Goal: Information Seeking & Learning: Check status

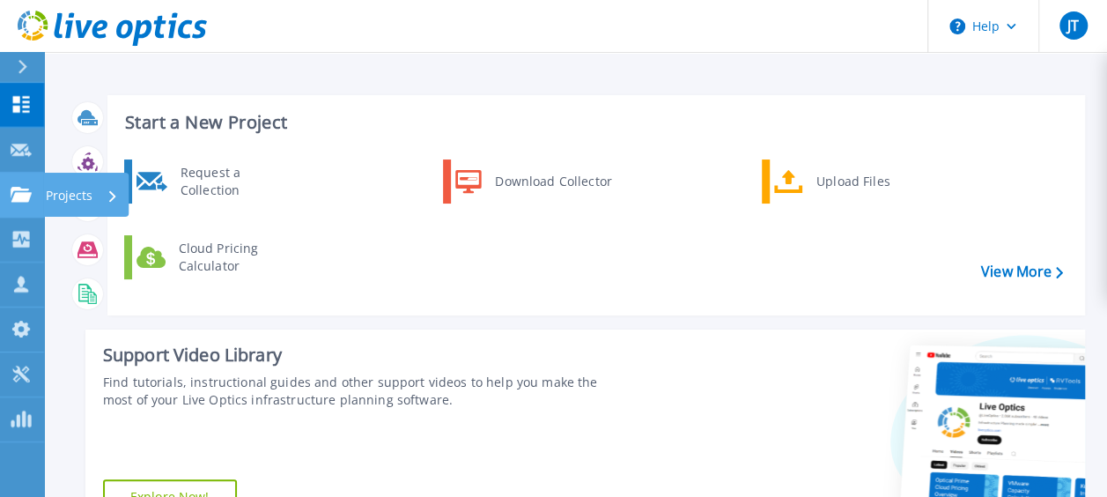
click at [26, 190] on icon at bounding box center [21, 194] width 21 height 15
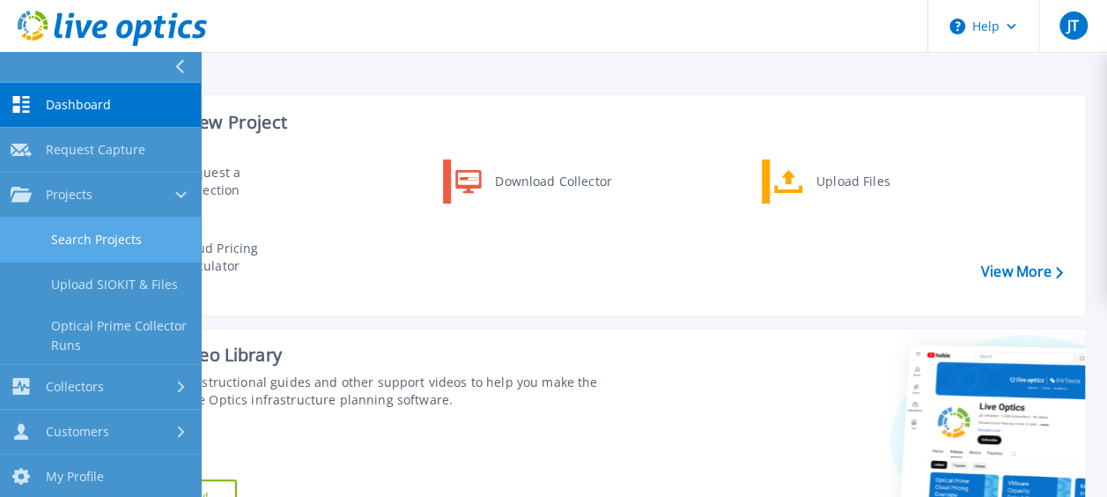
click at [56, 232] on link "Search Projects" at bounding box center [100, 240] width 201 height 45
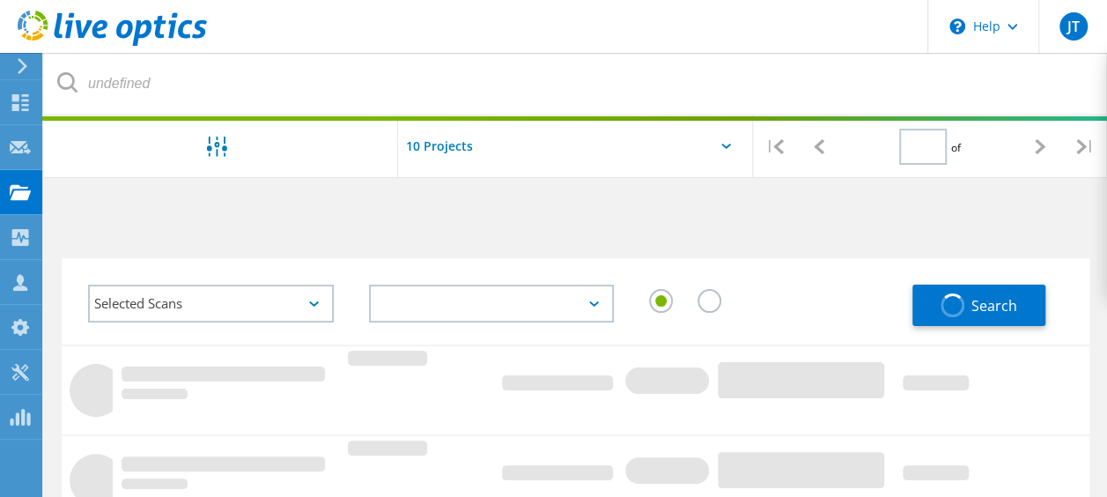
type input "1"
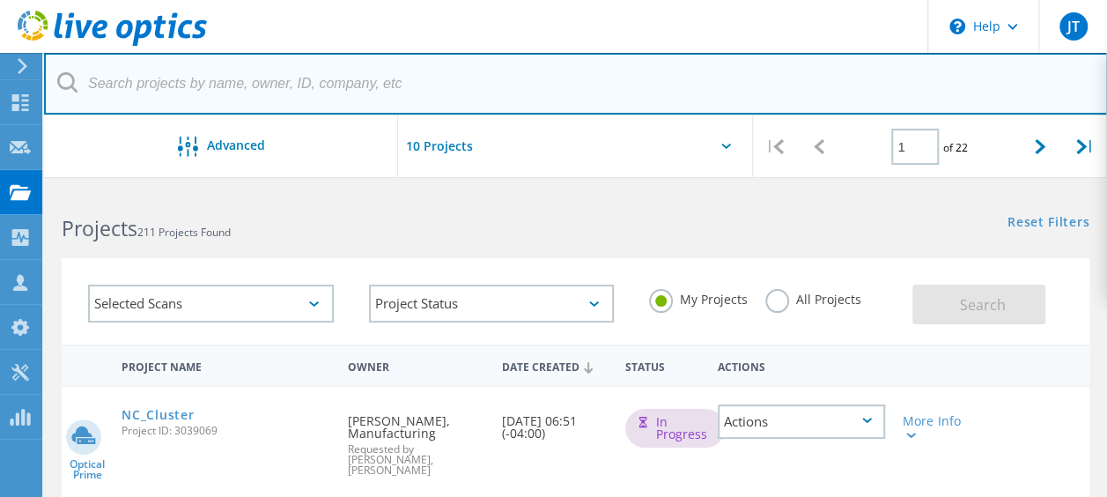
click at [450, 78] on input "text" at bounding box center [576, 84] width 1064 height 62
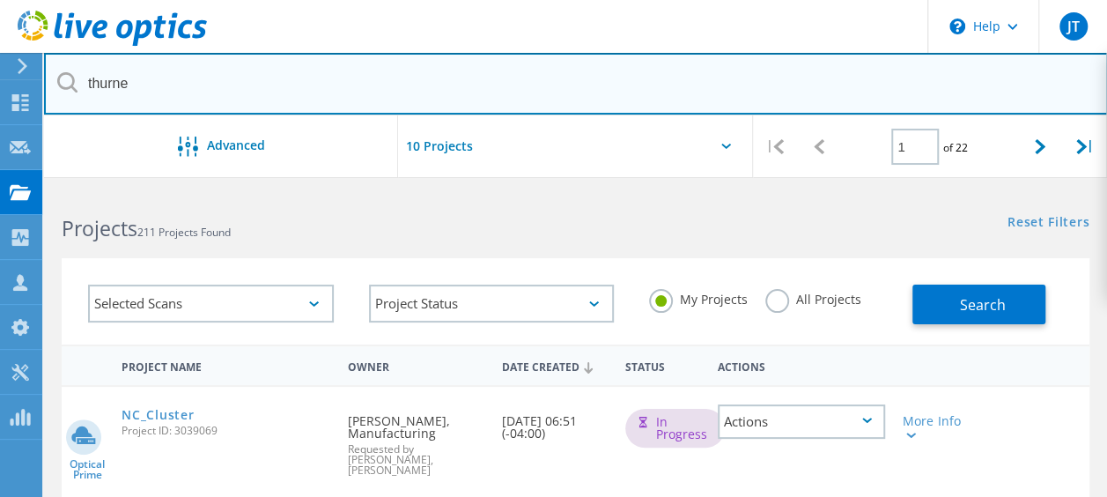
type input "thurne"
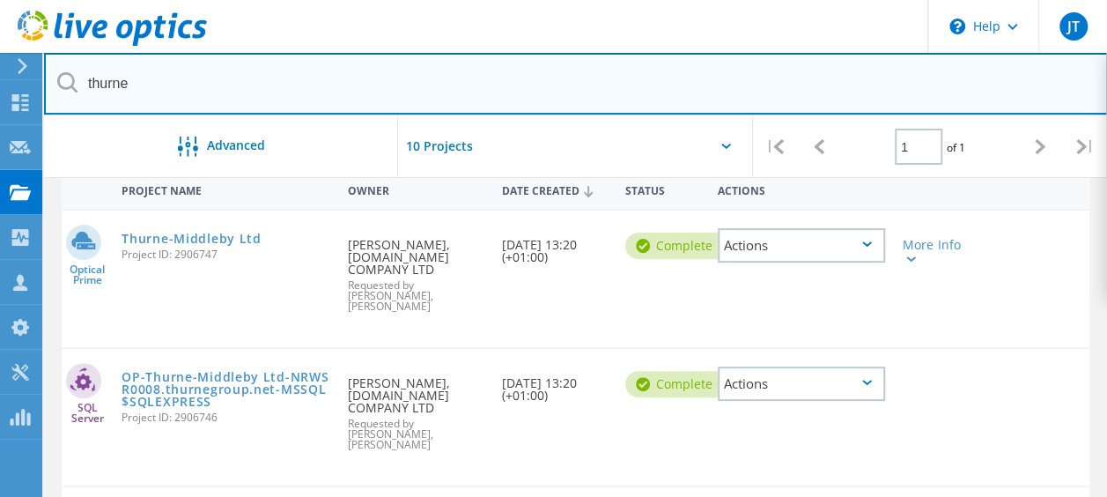
scroll to position [88, 0]
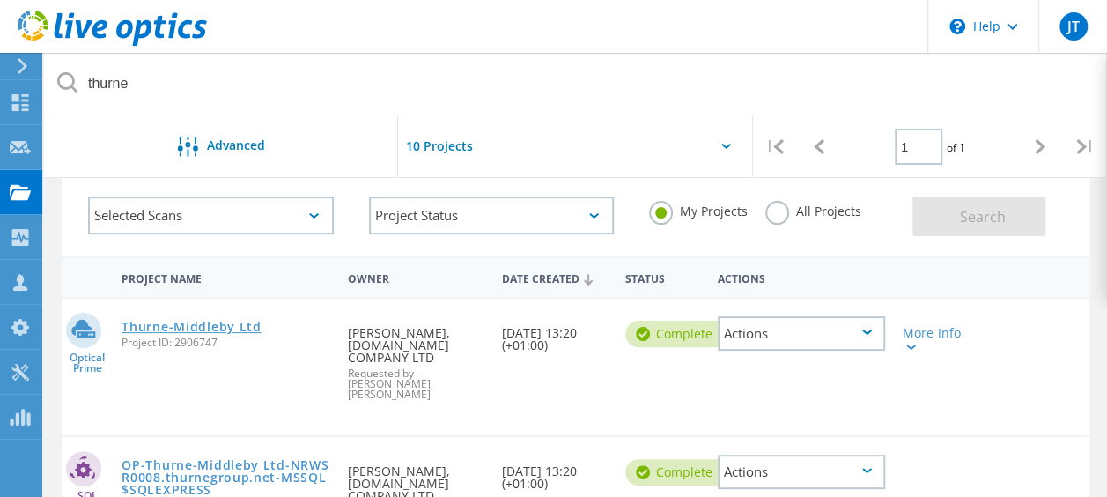
click at [204, 321] on link "Thurne-Middleby Ltd" at bounding box center [191, 327] width 139 height 12
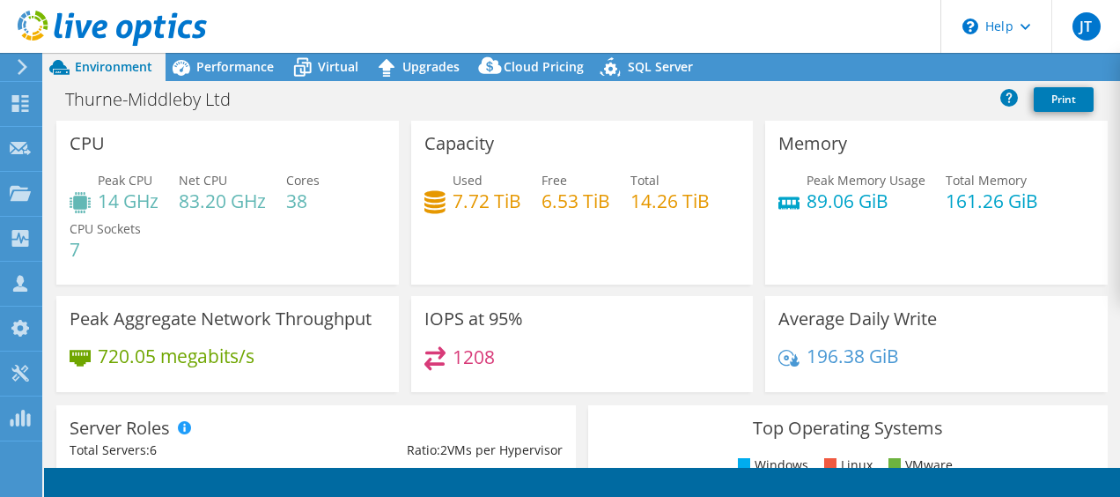
select select "EULondon"
select select "GBP"
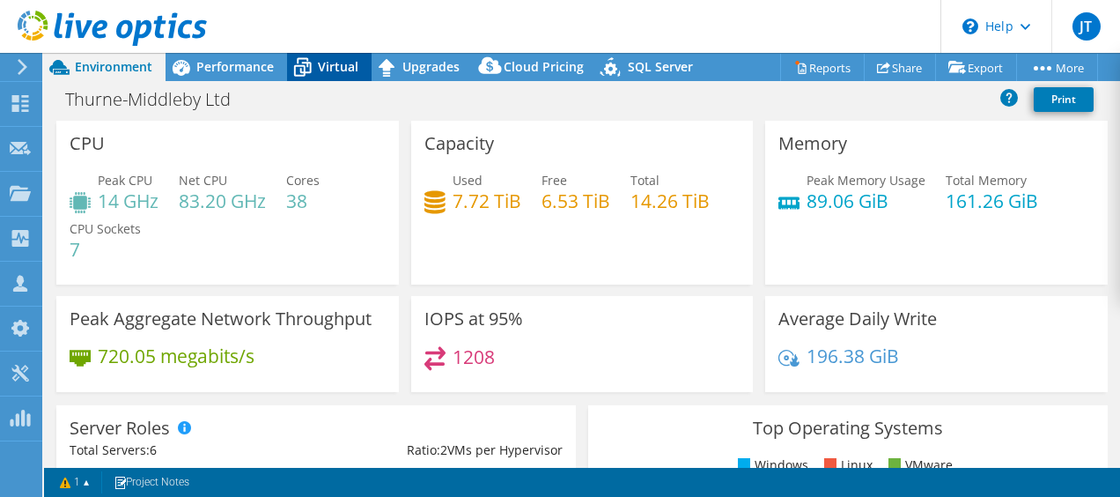
click at [321, 68] on span "Virtual" at bounding box center [338, 66] width 41 height 17
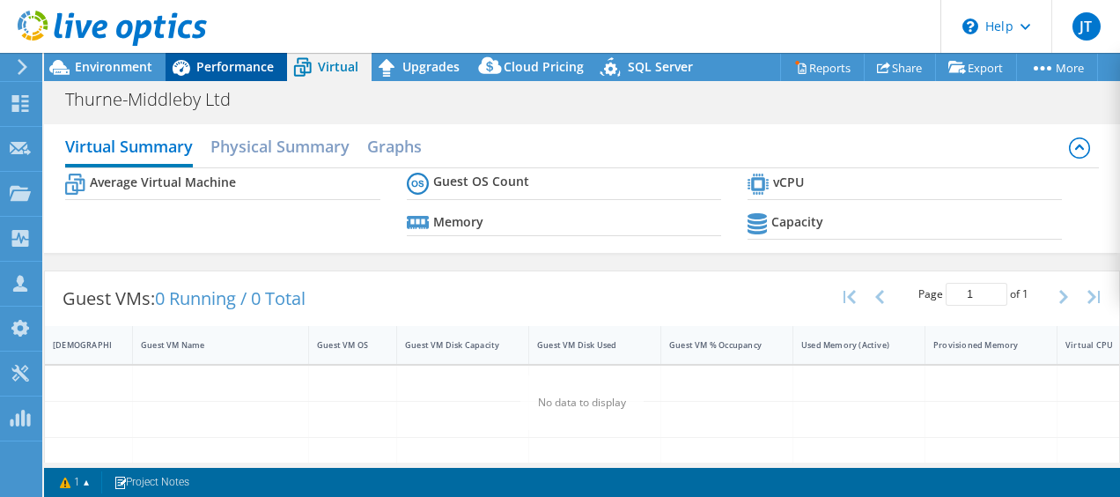
click at [259, 65] on span "Performance" at bounding box center [235, 66] width 78 height 17
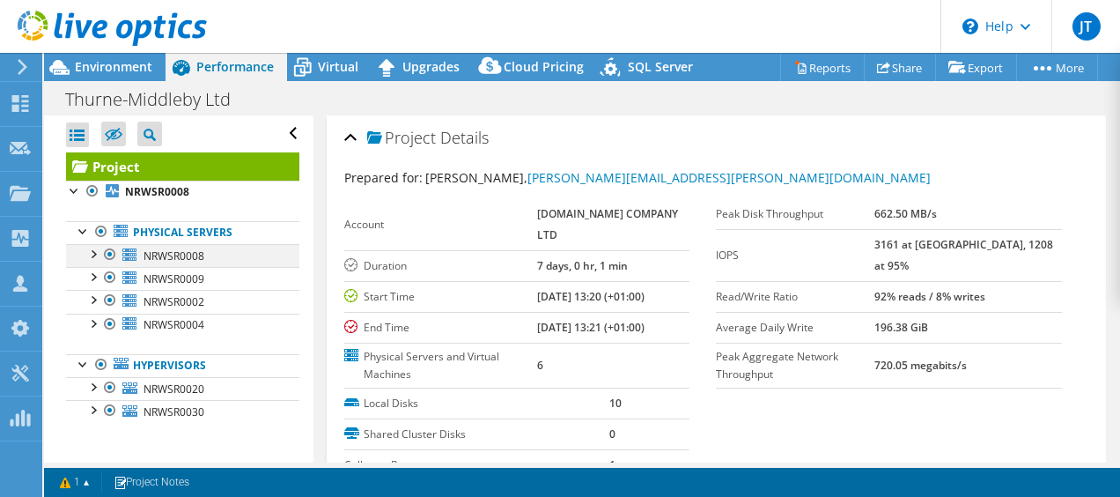
click at [99, 249] on div at bounding box center [93, 253] width 18 height 18
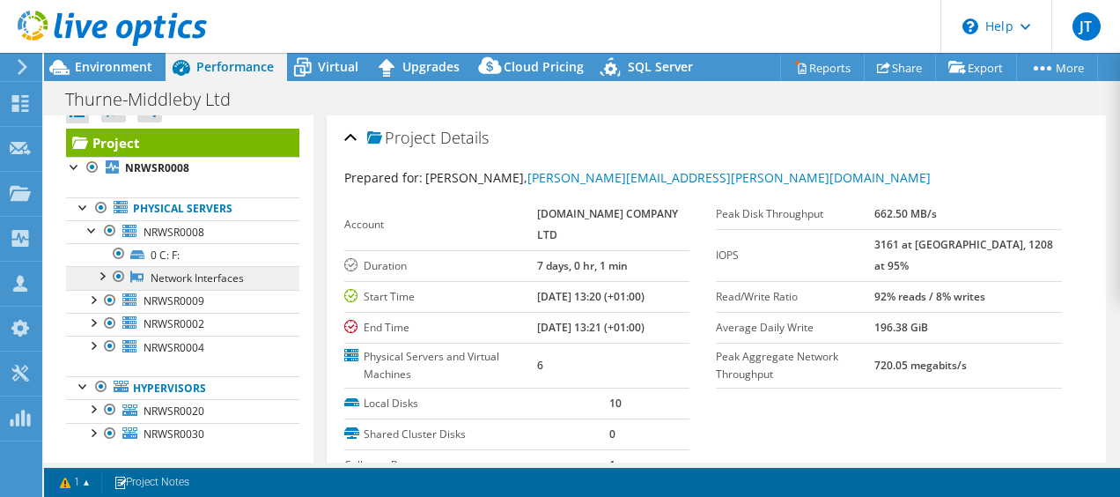
scroll to position [42, 0]
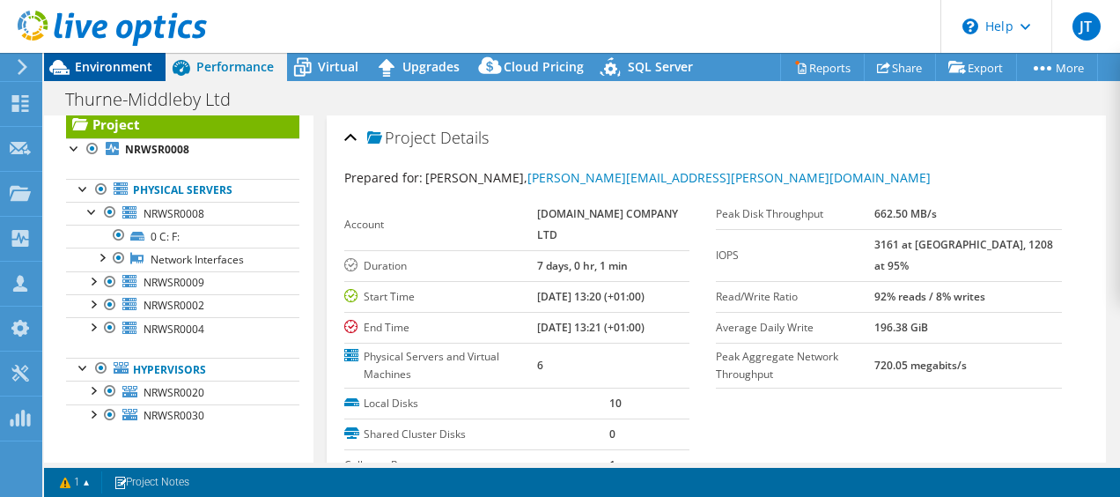
click at [125, 69] on span "Environment" at bounding box center [114, 66] width 78 height 17
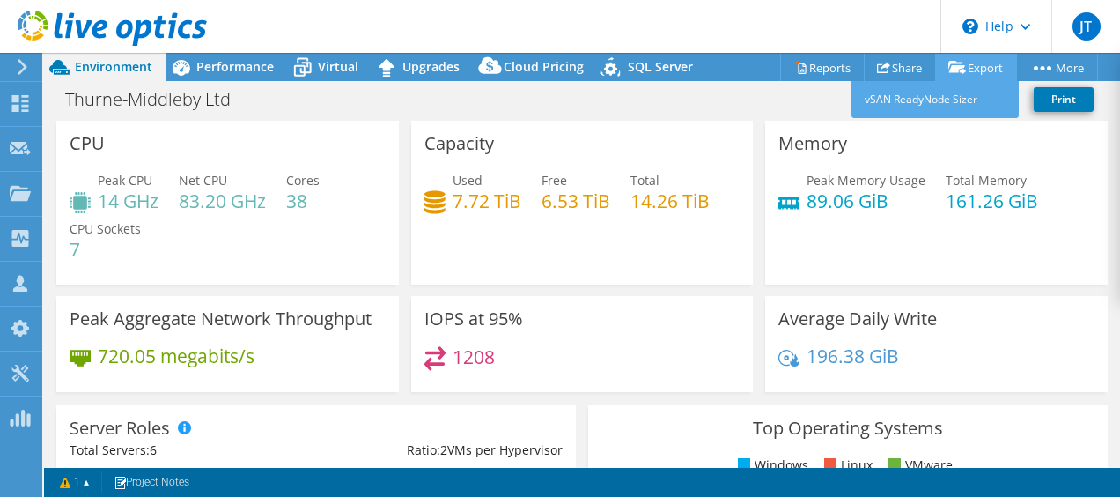
click at [987, 71] on link "Export" at bounding box center [976, 67] width 82 height 27
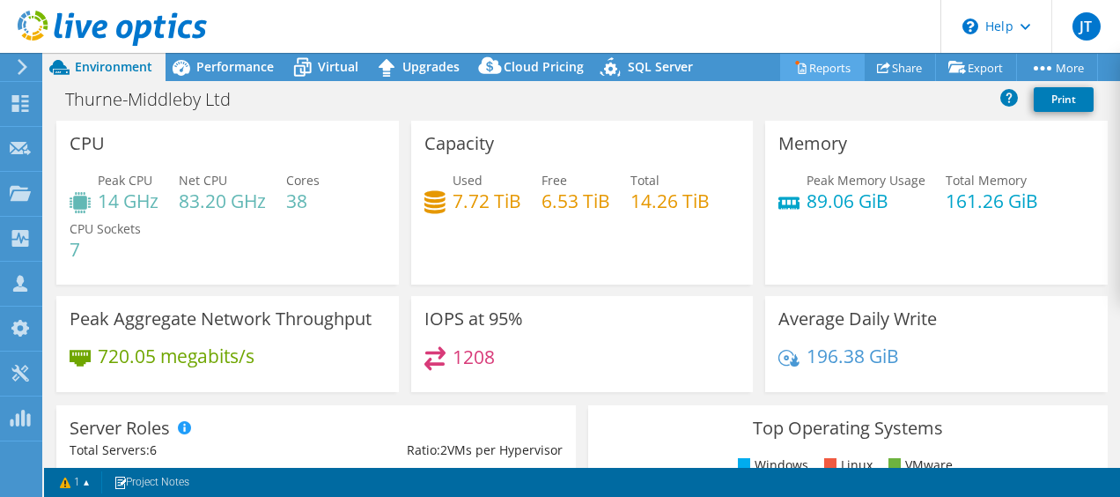
click at [813, 65] on link "Reports" at bounding box center [822, 67] width 85 height 27
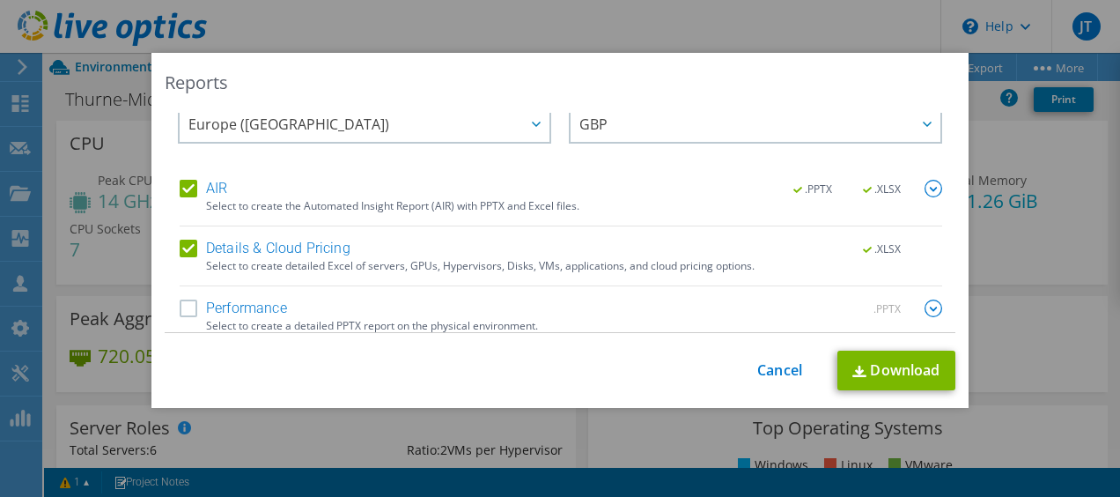
scroll to position [42, 0]
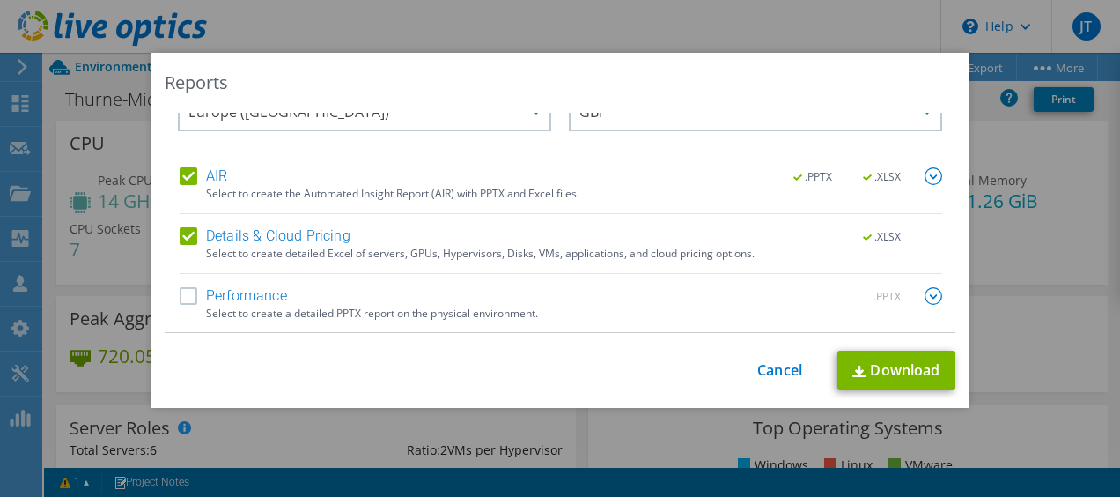
click at [186, 298] on label "Performance" at bounding box center [233, 296] width 107 height 18
click at [0, 0] on input "Performance" at bounding box center [0, 0] width 0 height 0
click at [873, 369] on link "Download" at bounding box center [897, 371] width 118 height 40
click at [562, 23] on div "Reports Select Region for Cloud Pricing Asia Pacific ([GEOGRAPHIC_DATA]) [GEOGR…" at bounding box center [560, 248] width 1120 height 497
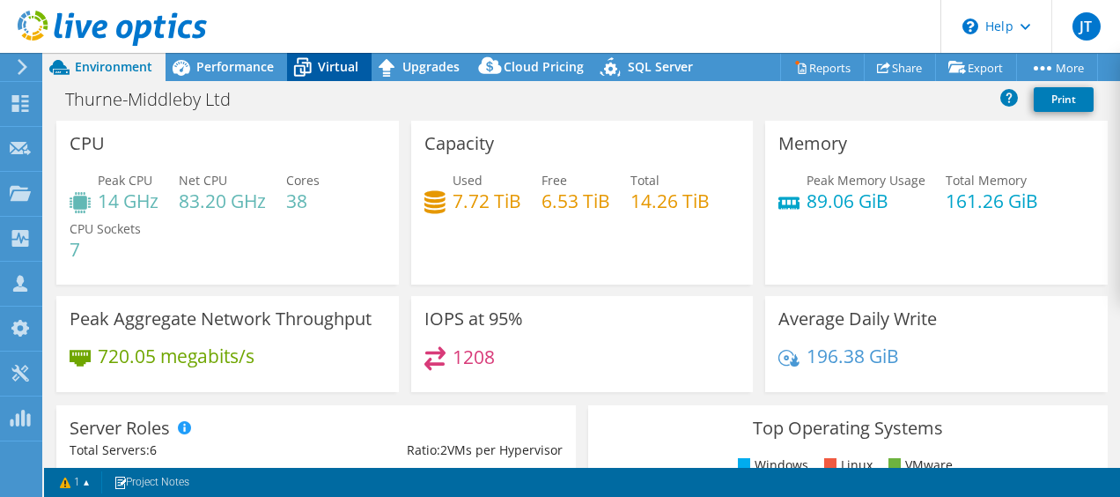
click at [354, 60] on span "Virtual" at bounding box center [338, 66] width 41 height 17
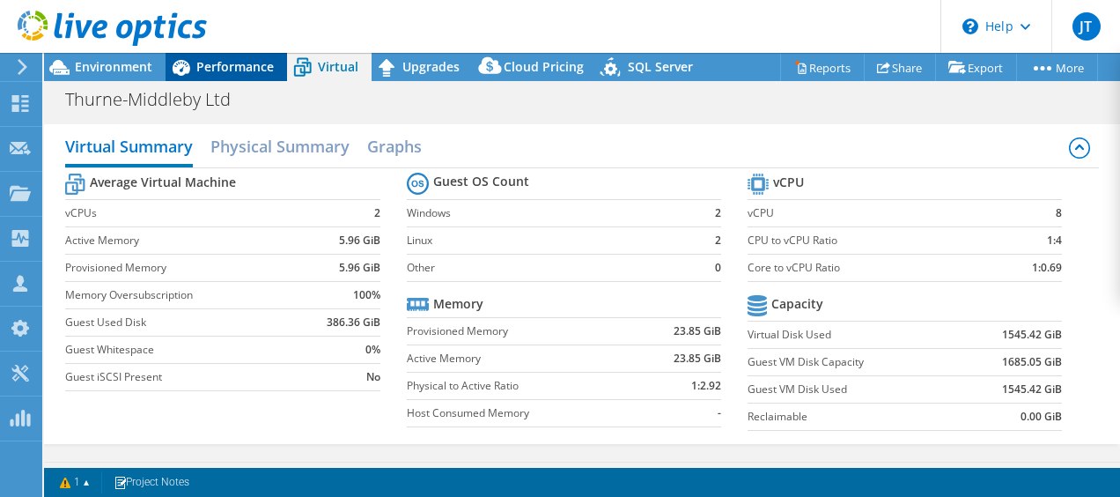
click at [196, 67] on span "Performance" at bounding box center [235, 66] width 78 height 17
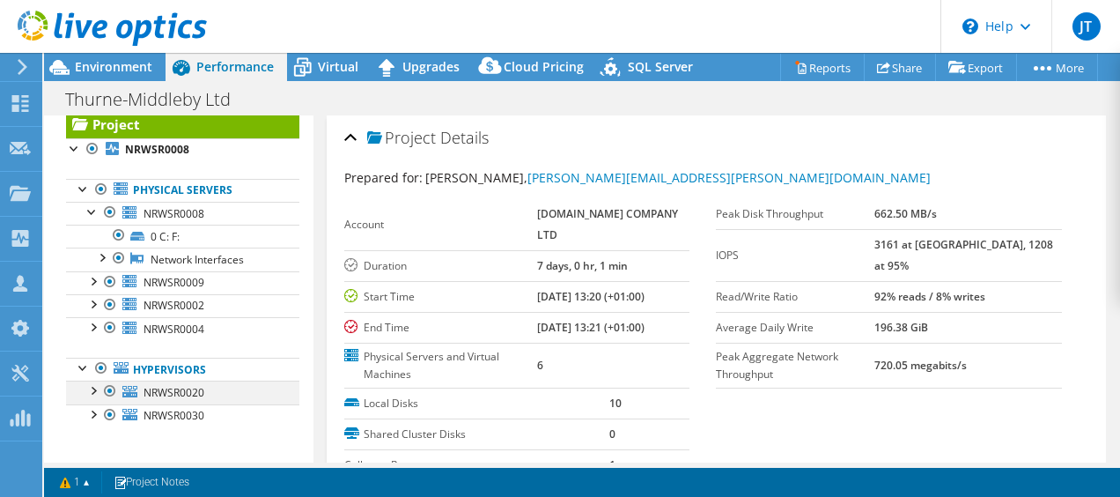
click at [95, 389] on div at bounding box center [93, 390] width 18 height 18
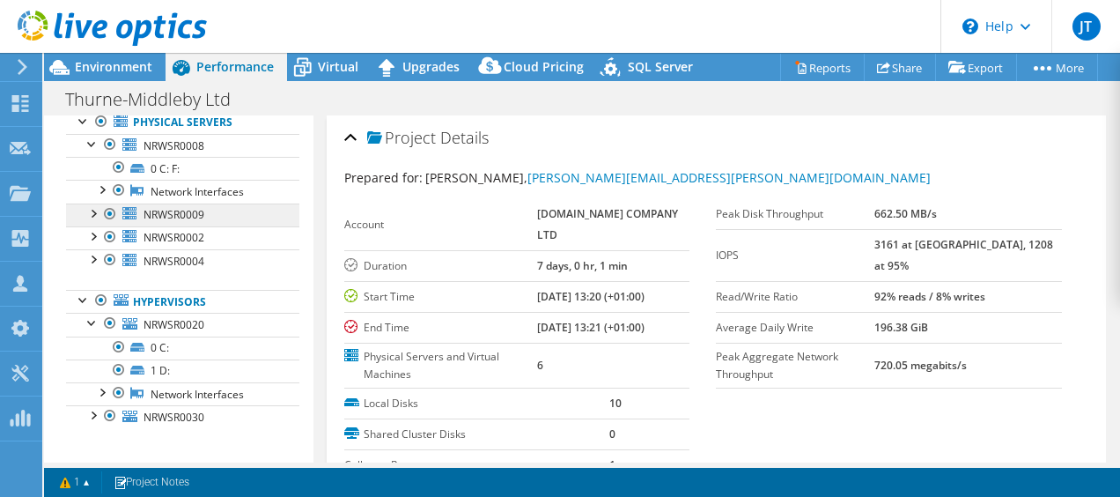
scroll to position [111, 0]
click at [92, 409] on div at bounding box center [93, 413] width 18 height 18
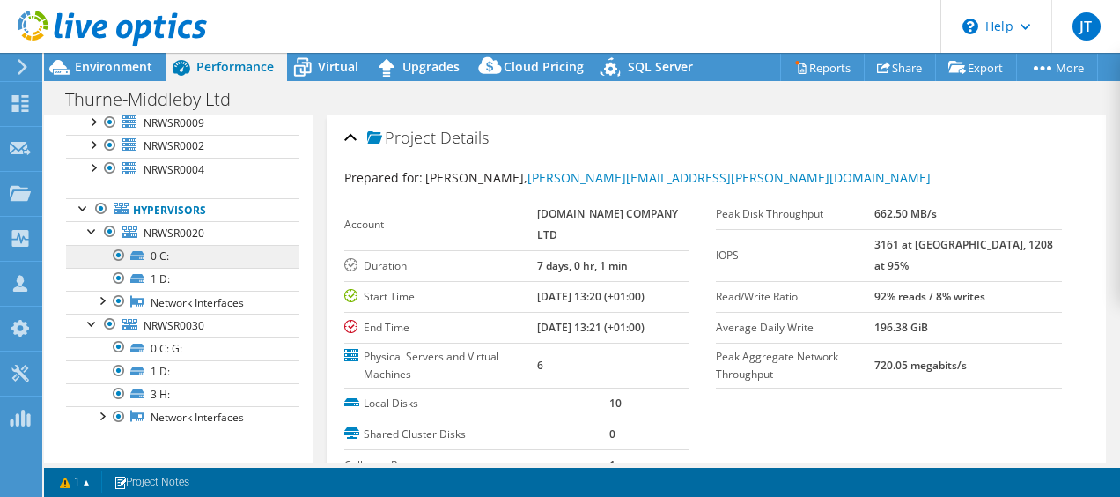
scroll to position [0, 0]
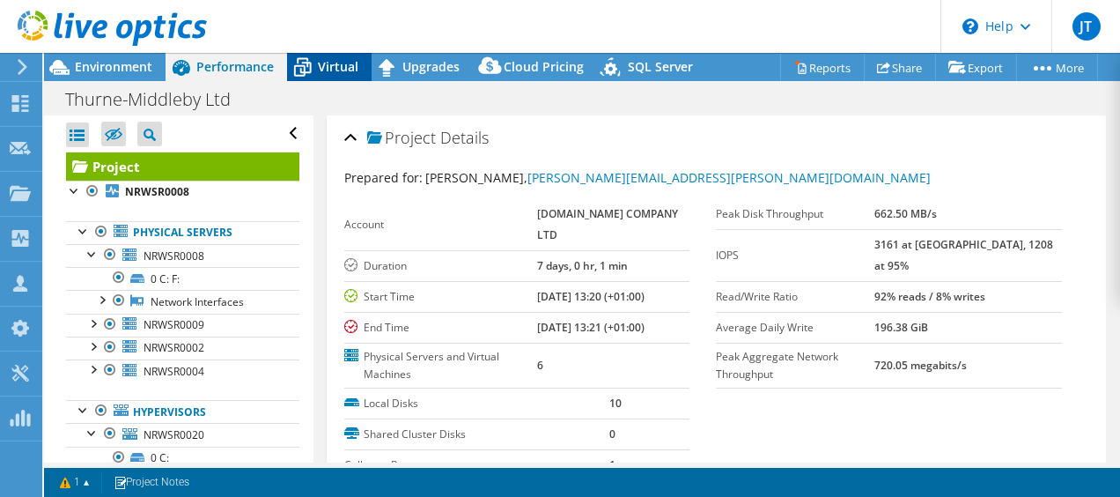
click at [332, 69] on span "Virtual" at bounding box center [338, 66] width 41 height 17
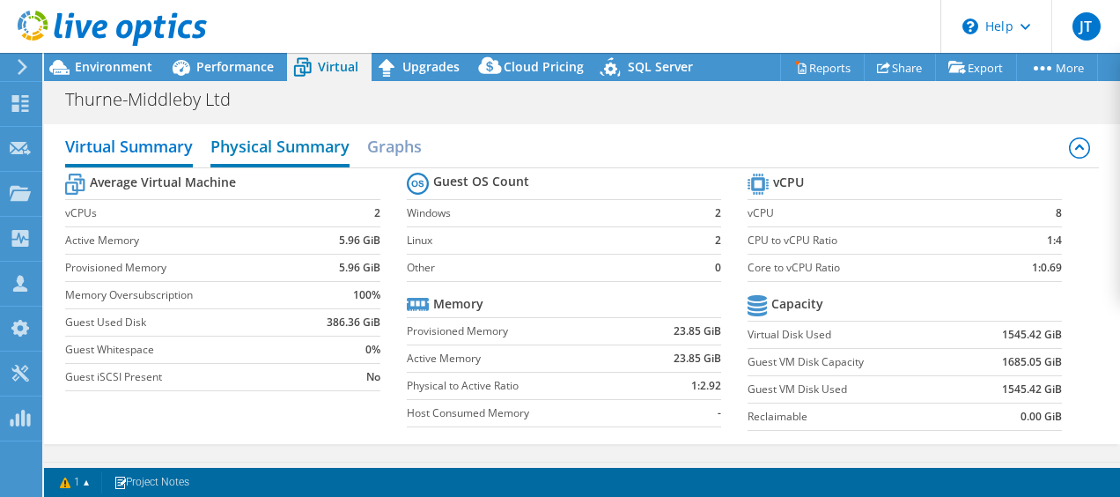
click at [248, 152] on h2 "Physical Summary" at bounding box center [280, 148] width 139 height 39
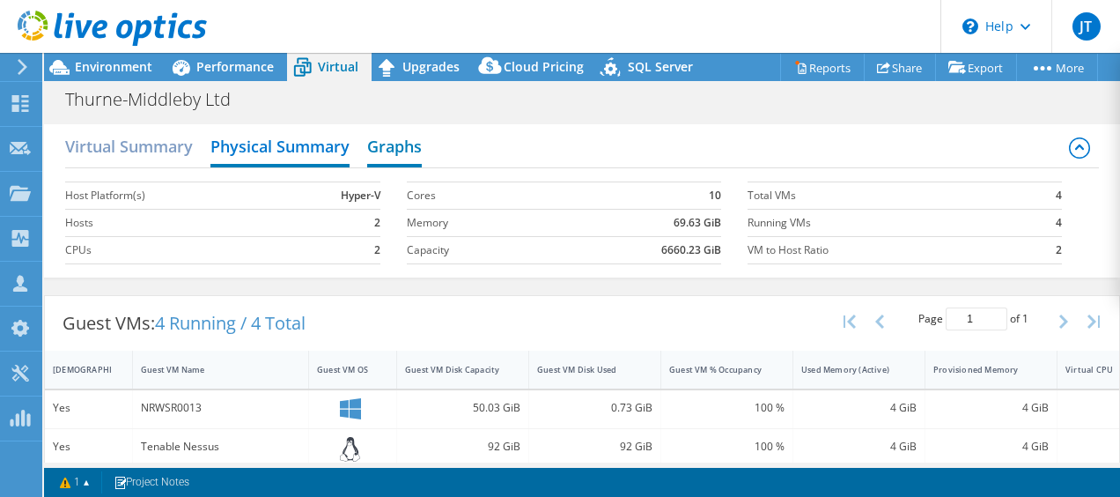
click at [406, 150] on h2 "Graphs" at bounding box center [394, 148] width 55 height 39
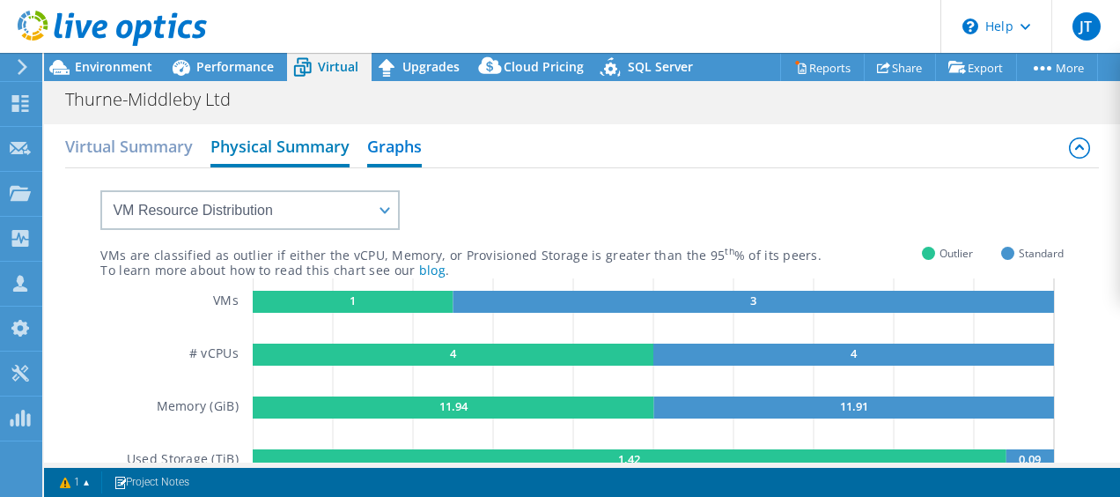
click at [299, 150] on h2 "Physical Summary" at bounding box center [280, 148] width 139 height 39
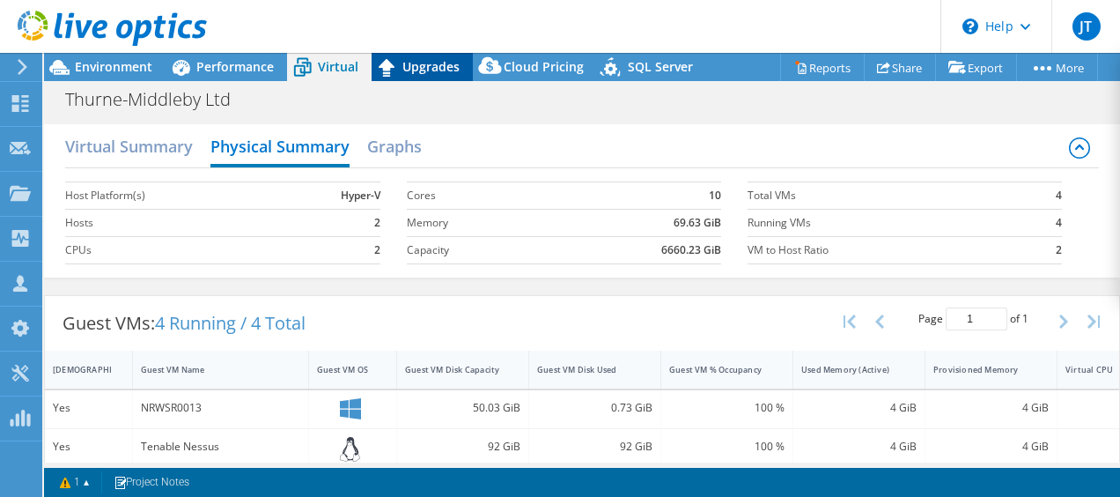
click at [416, 65] on span "Upgrades" at bounding box center [431, 66] width 57 height 17
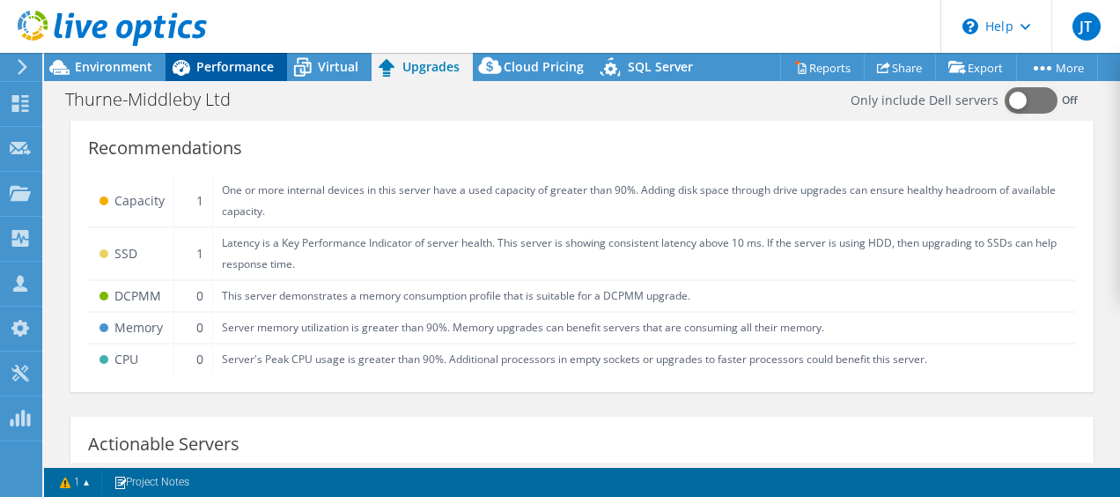
click at [228, 67] on span "Performance" at bounding box center [235, 66] width 78 height 17
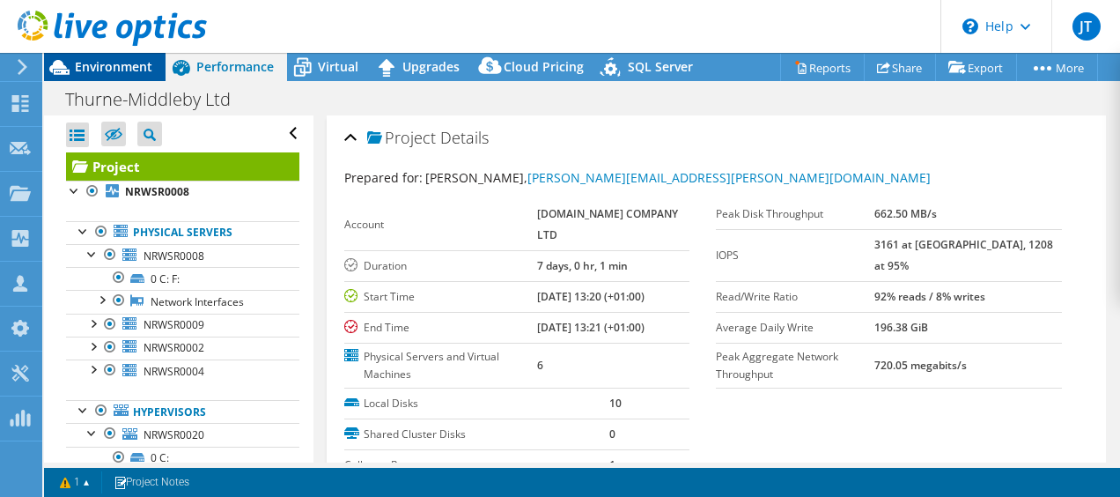
click at [111, 63] on span "Environment" at bounding box center [114, 66] width 78 height 17
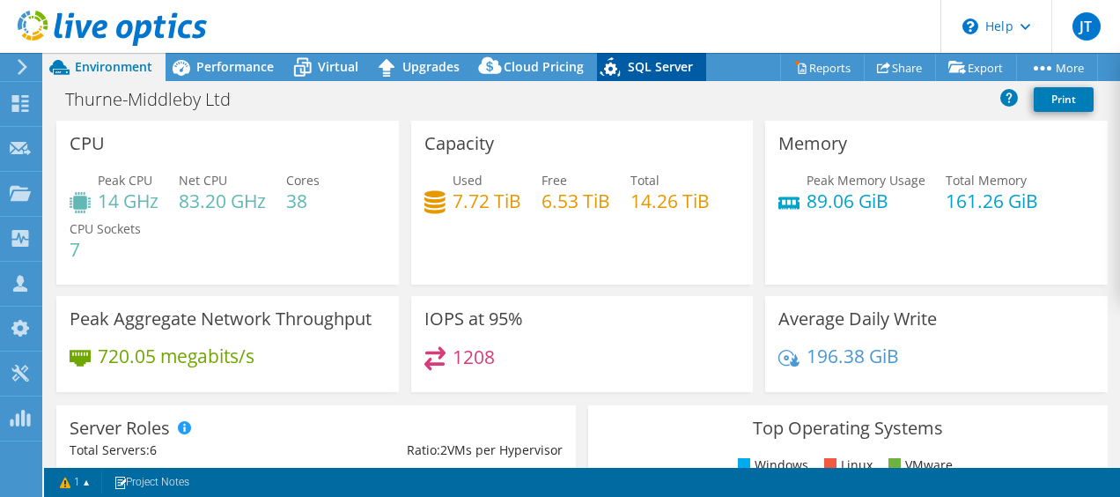
click at [659, 71] on span "SQL Server" at bounding box center [660, 66] width 65 height 17
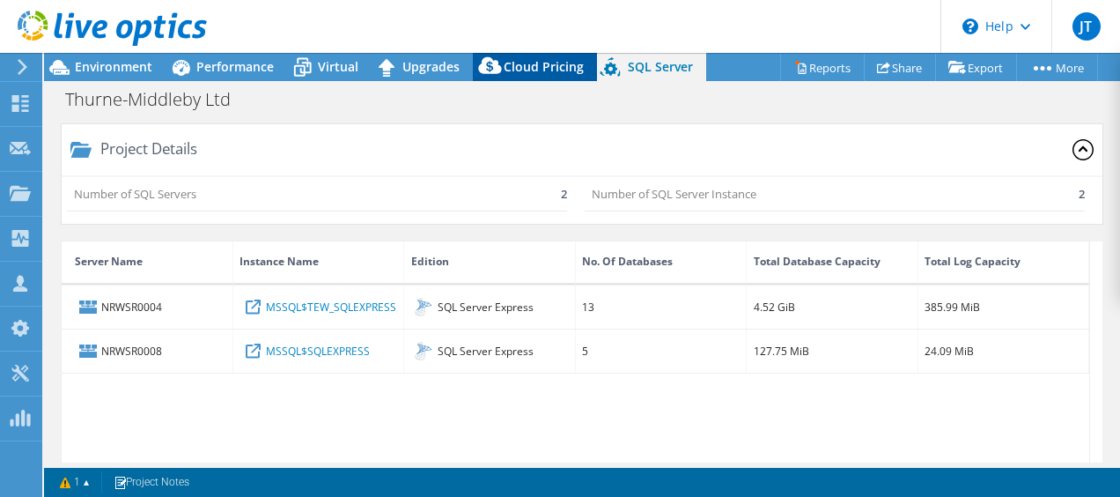
click at [552, 78] on div "Cloud Pricing" at bounding box center [535, 67] width 124 height 28
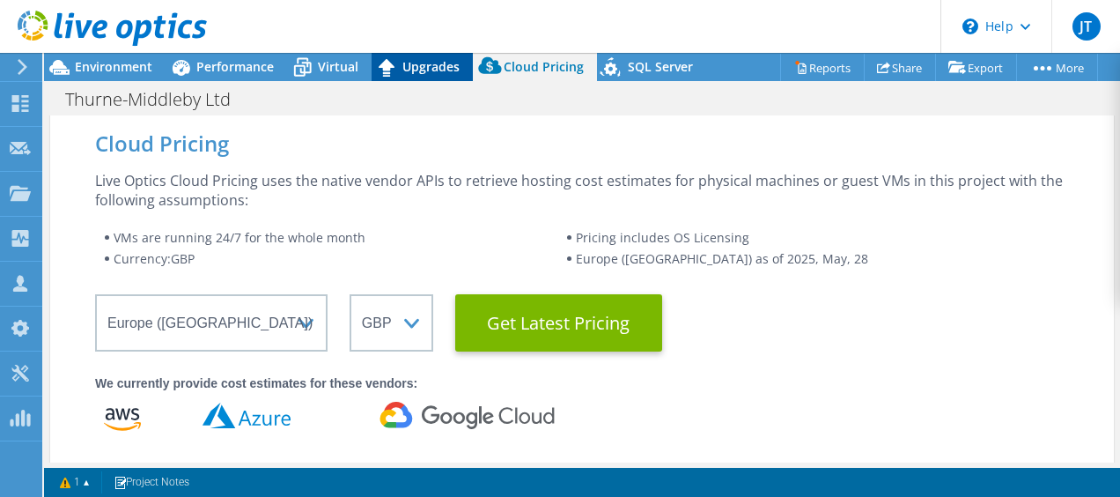
click at [433, 74] on span "Upgrades" at bounding box center [431, 66] width 57 height 17
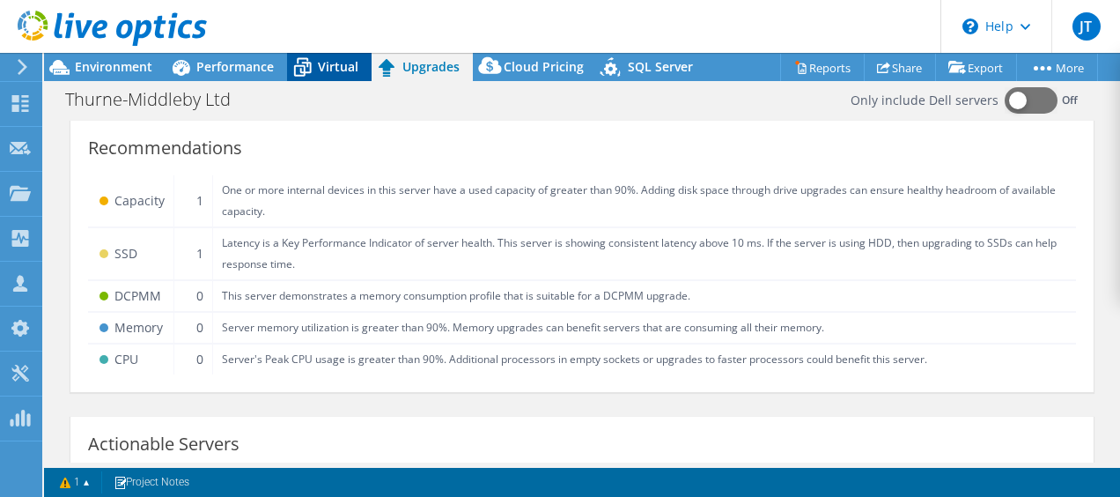
click at [330, 74] on span "Virtual" at bounding box center [338, 66] width 41 height 17
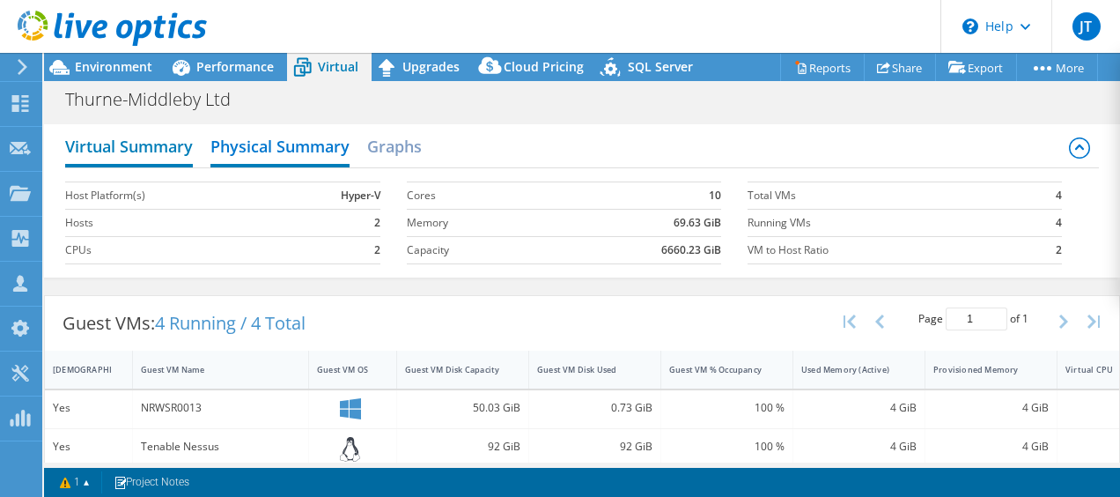
click at [185, 148] on h2 "Virtual Summary" at bounding box center [129, 148] width 128 height 39
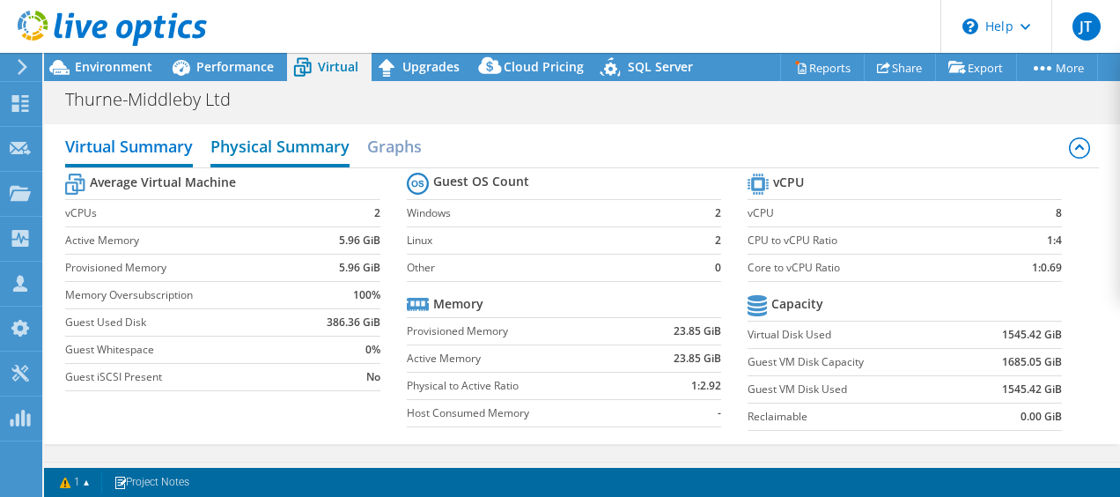
click at [233, 148] on h2 "Physical Summary" at bounding box center [280, 148] width 139 height 39
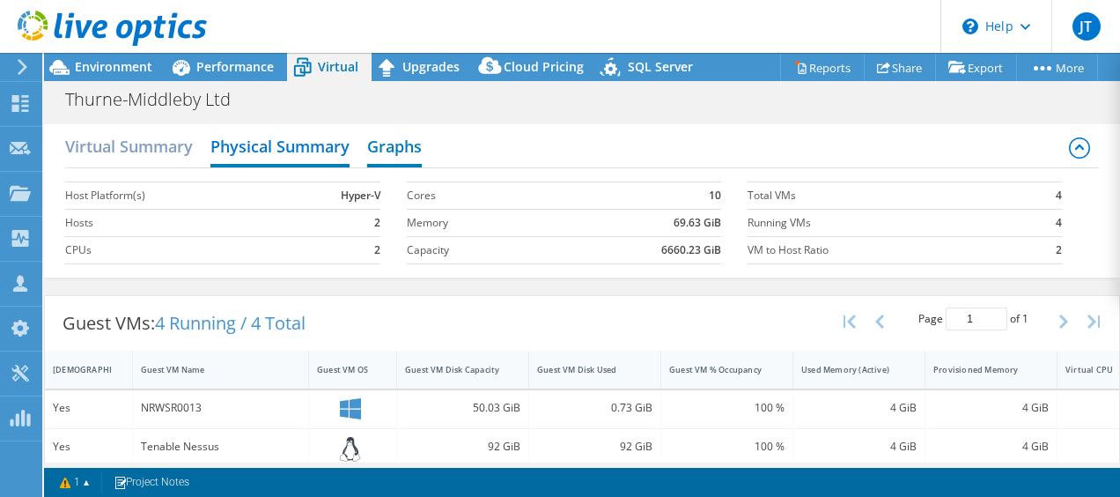
click at [402, 143] on h2 "Graphs" at bounding box center [394, 148] width 55 height 39
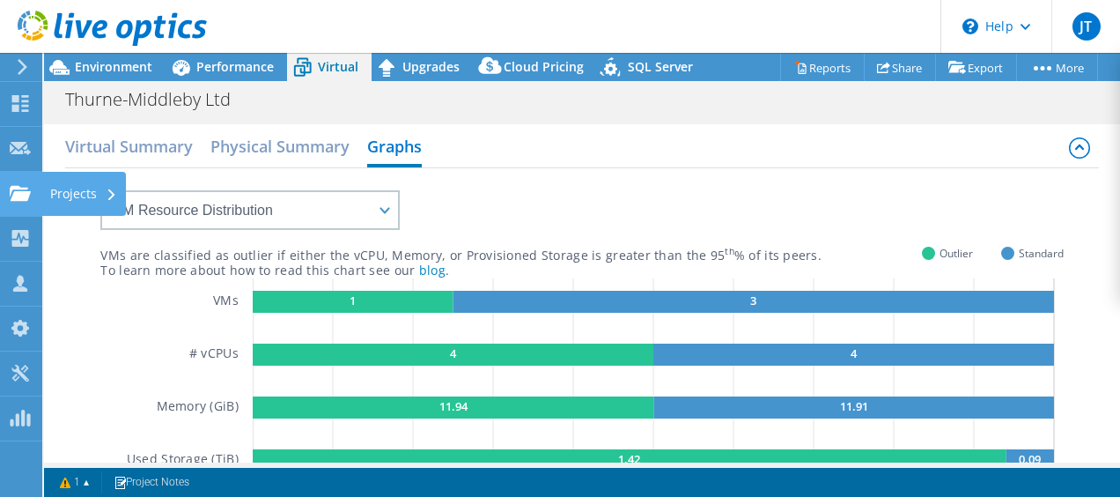
click at [29, 192] on use at bounding box center [20, 192] width 21 height 15
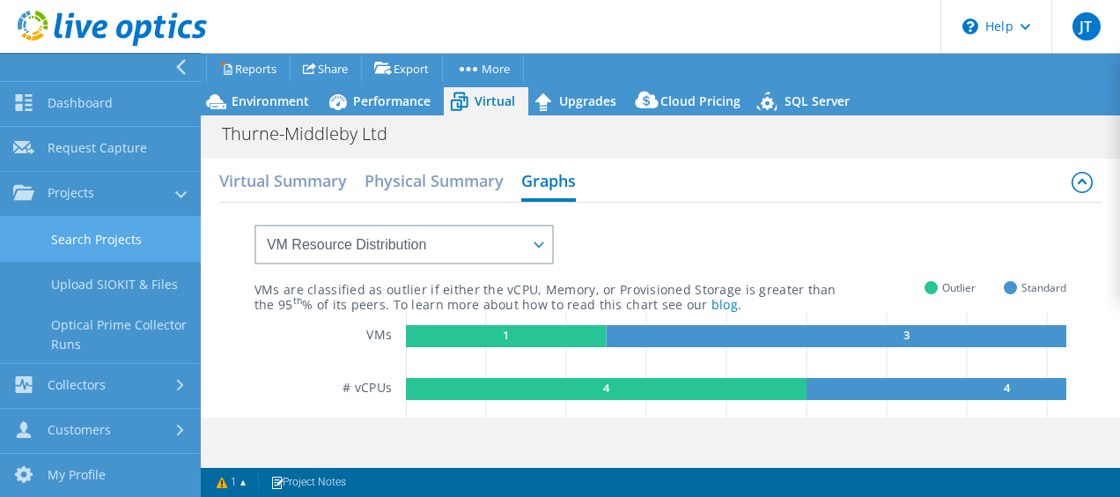
click at [84, 240] on link "Search Projects" at bounding box center [100, 239] width 201 height 45
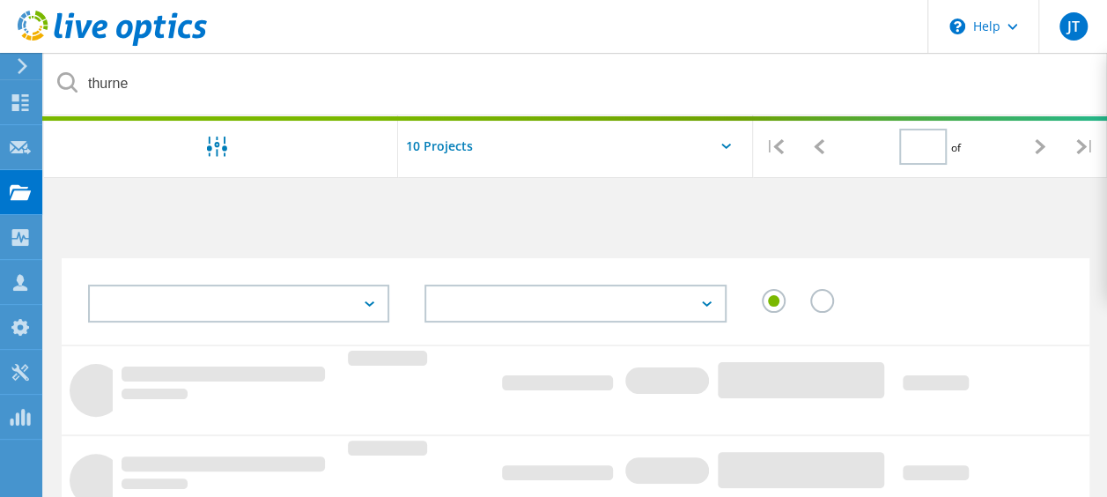
type input "1"
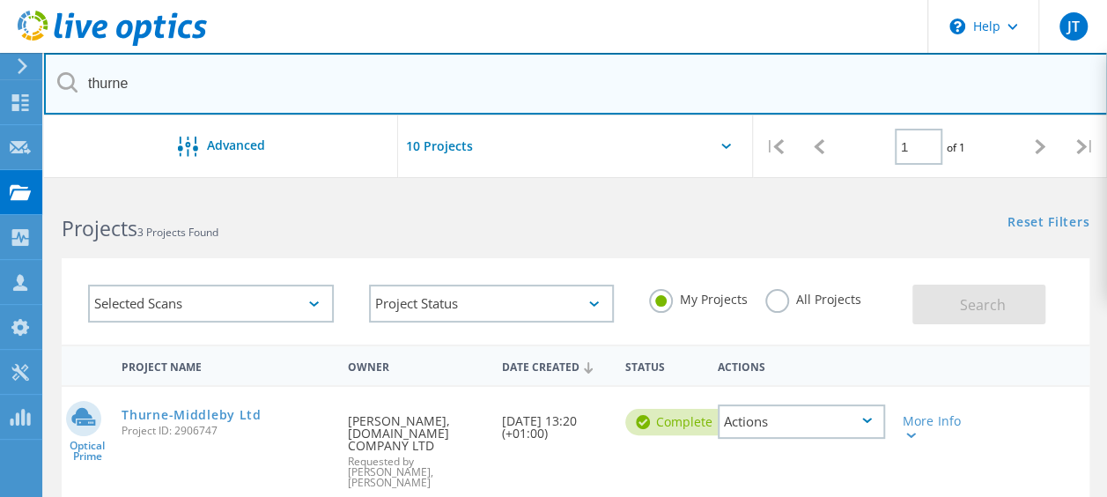
drag, startPoint x: 175, startPoint y: 72, endPoint x: 4, endPoint y: 66, distance: 171.9
drag, startPoint x: 211, startPoint y: 107, endPoint x: 50, endPoint y: 74, distance: 164.6
click at [50, 74] on input "thurne" at bounding box center [576, 84] width 1064 height 62
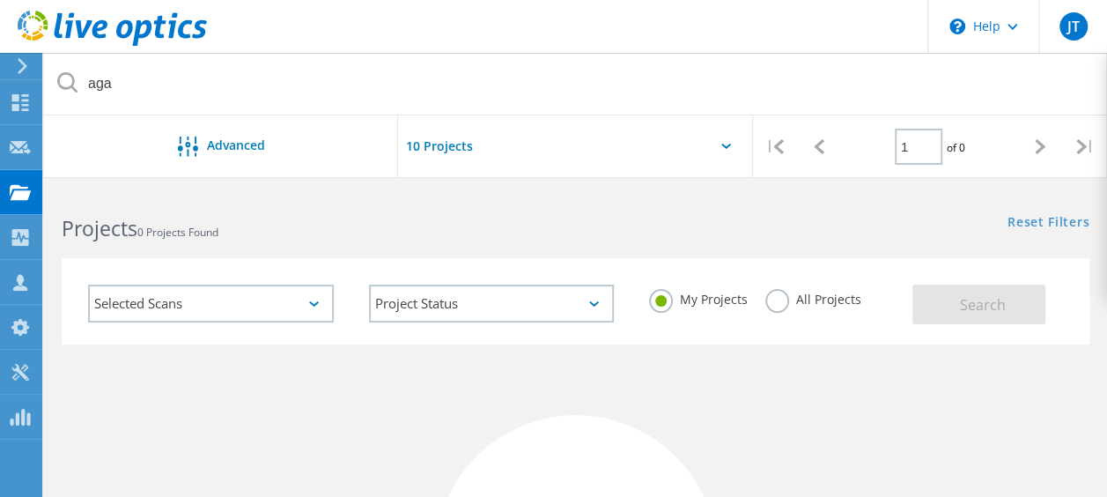
click at [770, 304] on label "All Projects" at bounding box center [813, 297] width 96 height 17
click at [0, 0] on input "All Projects" at bounding box center [0, 0] width 0 height 0
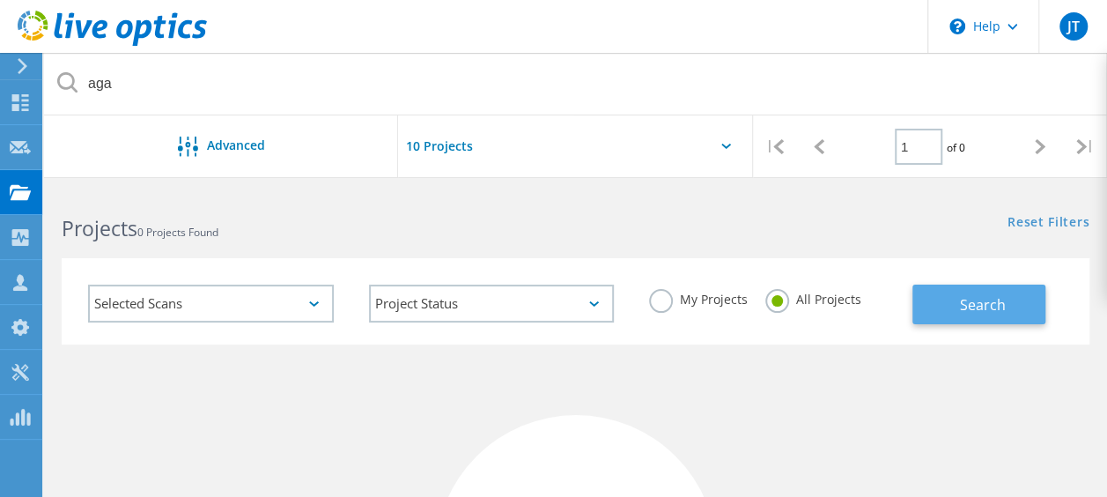
click at [979, 309] on span "Search" at bounding box center [982, 304] width 46 height 19
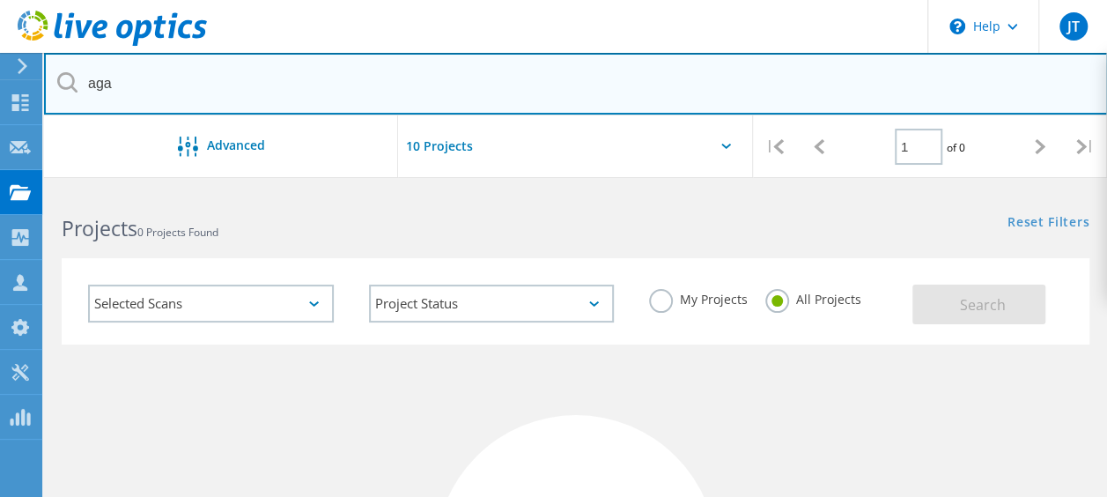
drag, startPoint x: 280, startPoint y: 95, endPoint x: -4, endPoint y: 34, distance: 290.1
click at [0, 34] on html "\n Help Explore Helpful Articles Contact Support JT Channel Partner [PERSON_NAM…" at bounding box center [553, 436] width 1107 height 873
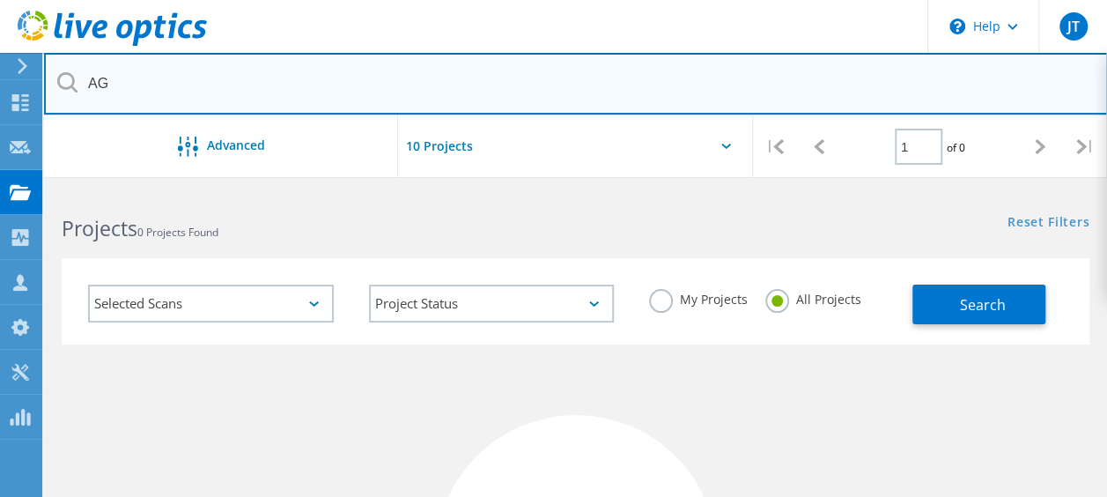
type input "A"
type input "r"
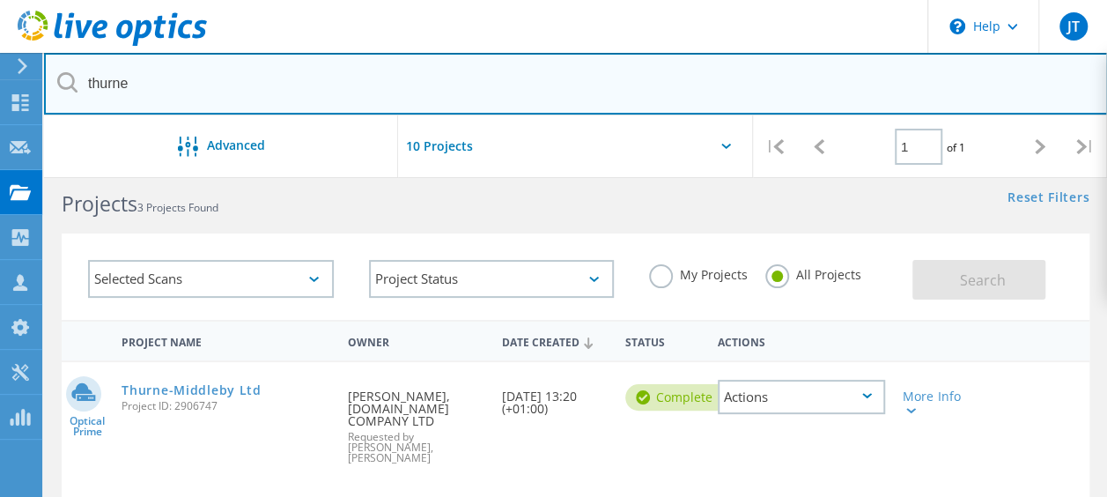
scroll to position [24, 0]
drag, startPoint x: 136, startPoint y: 80, endPoint x: 48, endPoint y: 84, distance: 88.2
click at [48, 84] on input "thurne" at bounding box center [576, 84] width 1064 height 62
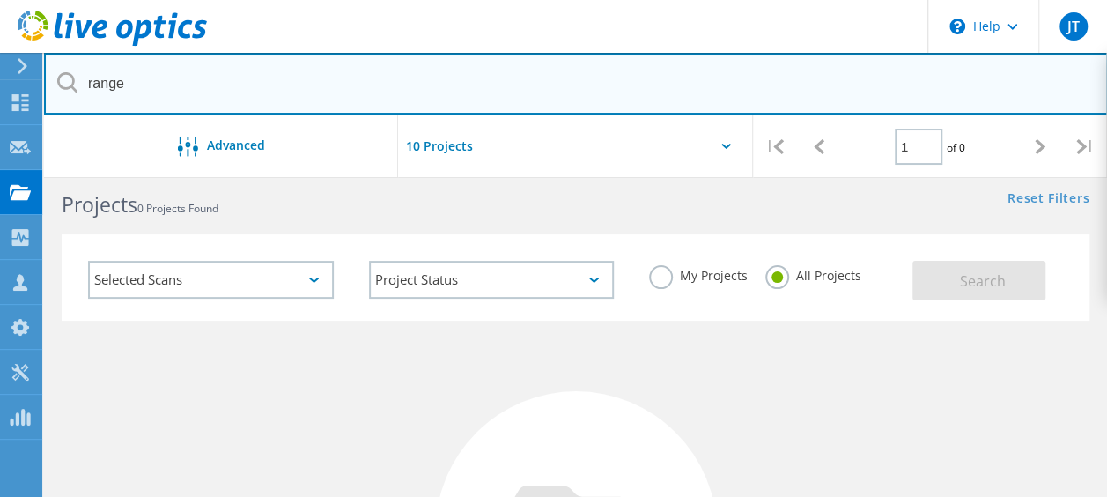
click at [178, 87] on input "range" at bounding box center [576, 84] width 1064 height 62
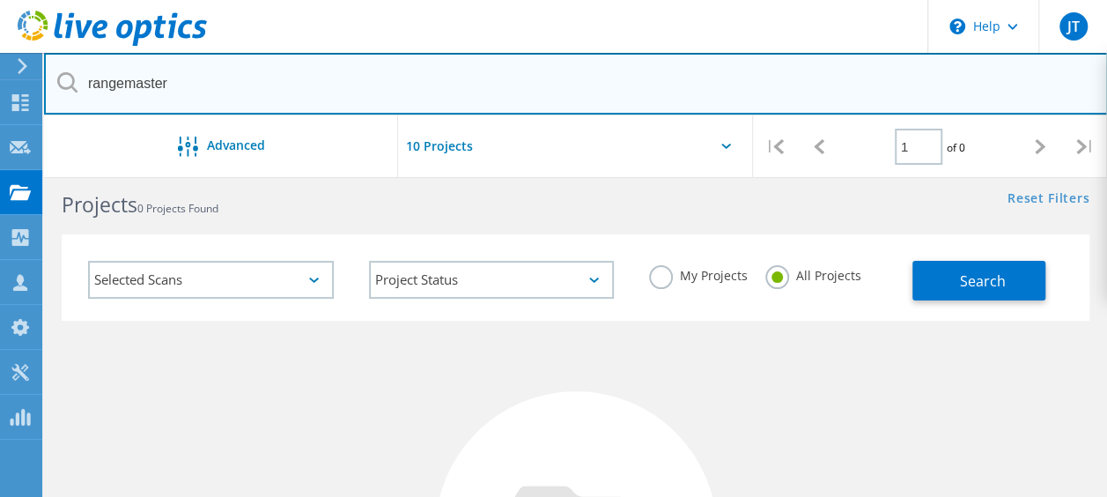
type input "rangemaster"
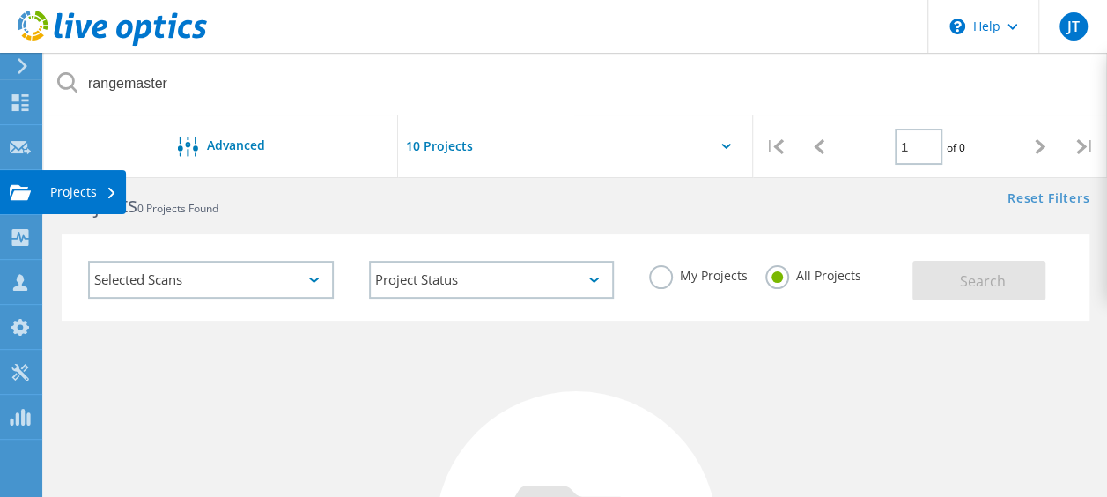
click at [28, 192] on use at bounding box center [20, 191] width 21 height 15
